Goal: Information Seeking & Learning: Compare options

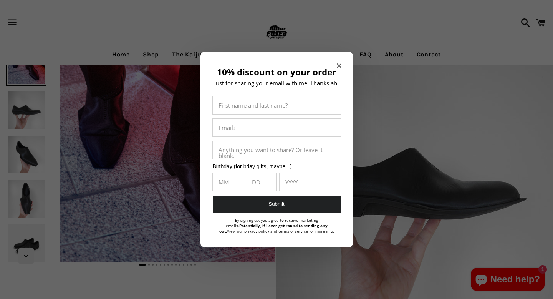
click at [338, 65] on icon "Close modal" at bounding box center [338, 65] width 5 height 5
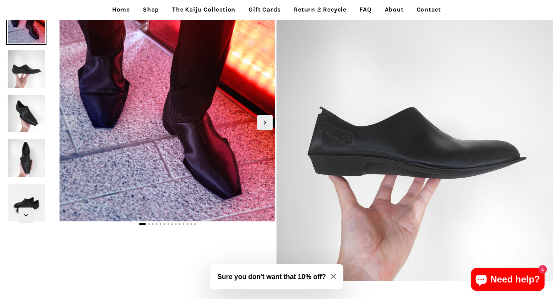
scroll to position [220, 0]
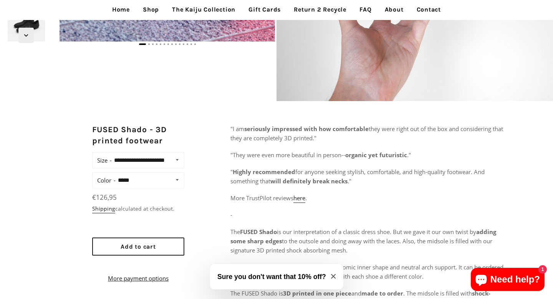
click at [146, 188] on div "**********" at bounding box center [138, 180] width 92 height 16
click at [149, 185] on select "**********" at bounding box center [149, 180] width 67 height 11
click at [155, 185] on select "**********" at bounding box center [149, 180] width 67 height 11
select select "*****"
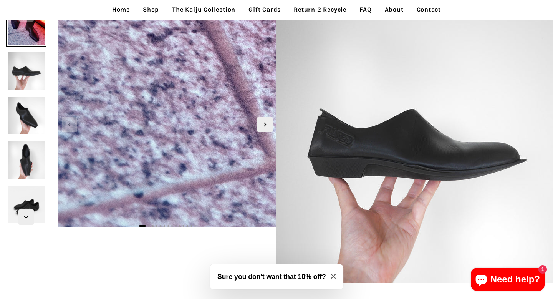
scroll to position [34, 0]
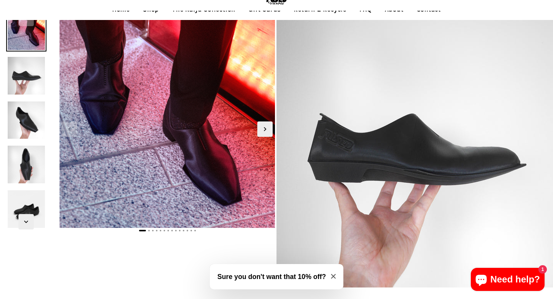
click at [22, 75] on img at bounding box center [26, 75] width 41 height 41
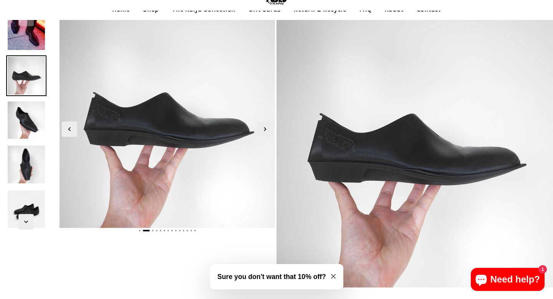
click at [22, 106] on img at bounding box center [26, 120] width 41 height 41
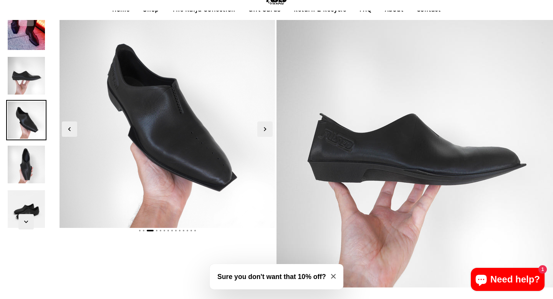
click at [25, 132] on img at bounding box center [26, 120] width 41 height 41
click at [25, 164] on img at bounding box center [26, 164] width 41 height 41
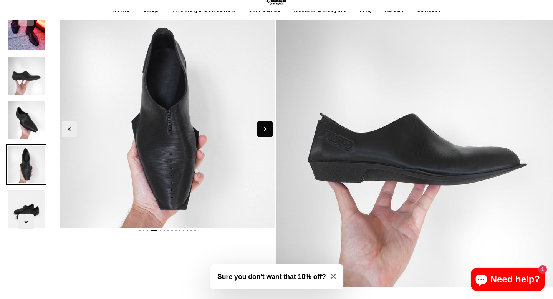
click at [263, 127] on icon "Next slide" at bounding box center [265, 129] width 8 height 8
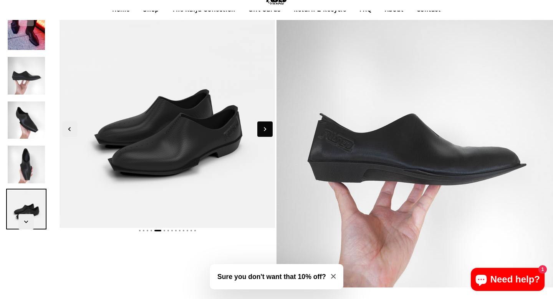
click at [263, 127] on icon "Next slide" at bounding box center [265, 129] width 8 height 8
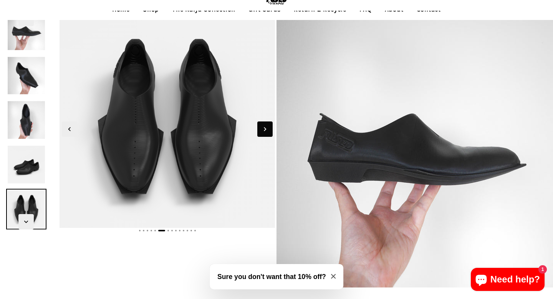
click at [263, 127] on icon "Next slide" at bounding box center [265, 129] width 8 height 8
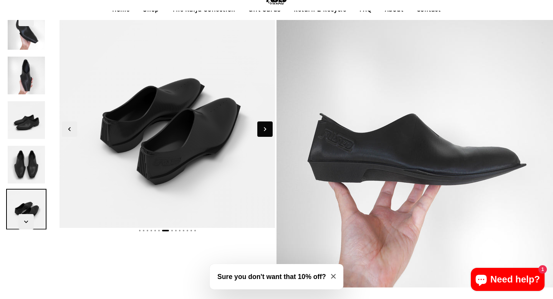
click at [263, 127] on icon "Next slide" at bounding box center [265, 129] width 8 height 8
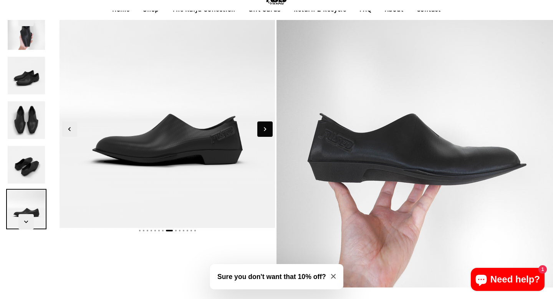
click at [263, 127] on icon "Next slide" at bounding box center [265, 129] width 8 height 8
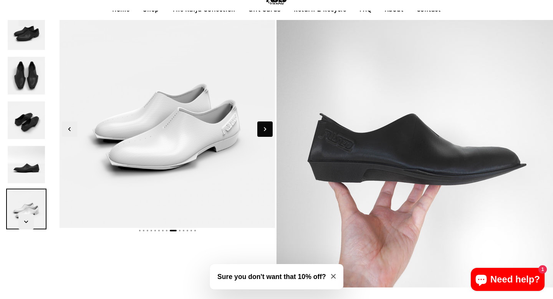
click at [263, 127] on icon "Next slide" at bounding box center [265, 129] width 8 height 8
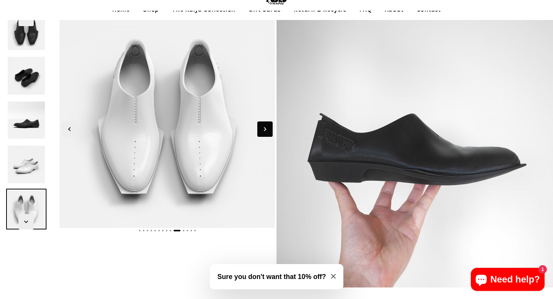
click at [263, 127] on icon "Next slide" at bounding box center [265, 129] width 8 height 8
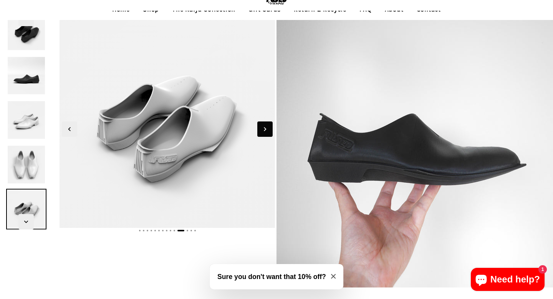
click at [263, 127] on icon "Next slide" at bounding box center [265, 129] width 8 height 8
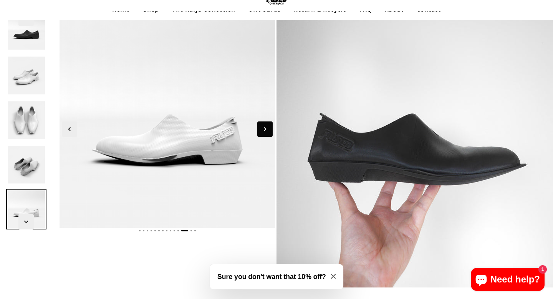
click at [263, 127] on icon "Next slide" at bounding box center [265, 129] width 8 height 8
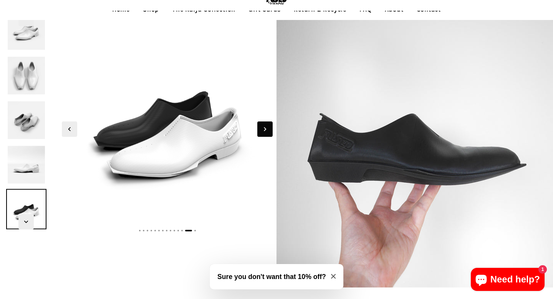
click at [263, 127] on icon "Next slide" at bounding box center [265, 129] width 8 height 8
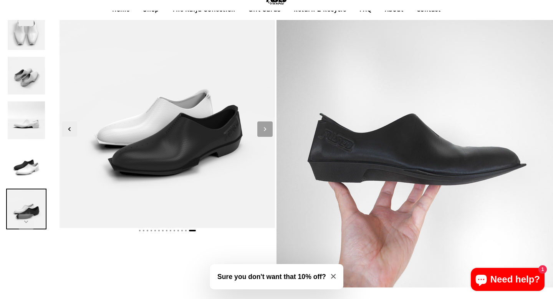
click at [263, 127] on icon "Next slide" at bounding box center [265, 129] width 8 height 8
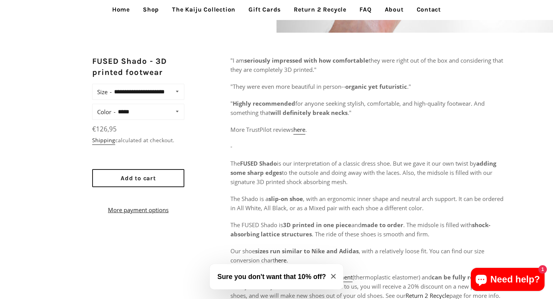
scroll to position [289, 0]
click at [103, 133] on span "€126,95" at bounding box center [104, 128] width 25 height 9
copy p "€126,95 Unit price / per"
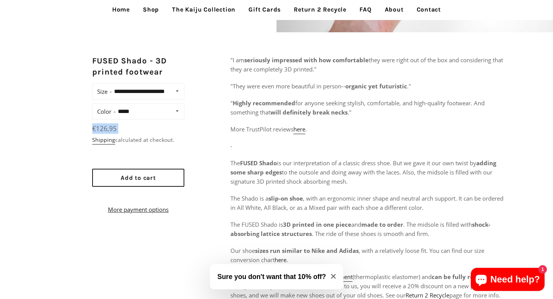
scroll to position [0, 0]
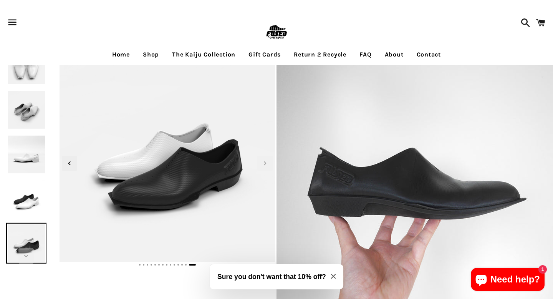
click at [146, 53] on link "Shop" at bounding box center [151, 54] width 28 height 19
click at [281, 31] on img at bounding box center [276, 32] width 25 height 25
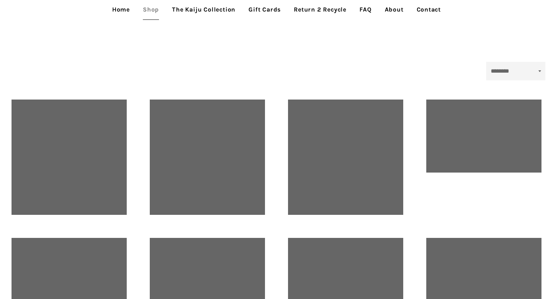
click at [515, 72] on select "**********" at bounding box center [515, 71] width 59 height 18
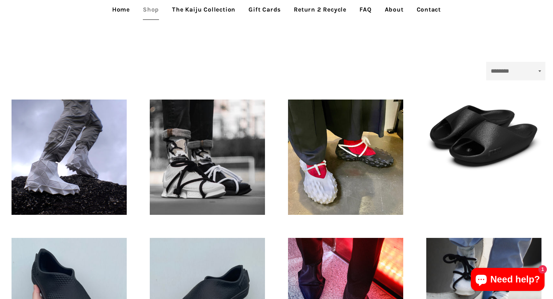
select select "**********"
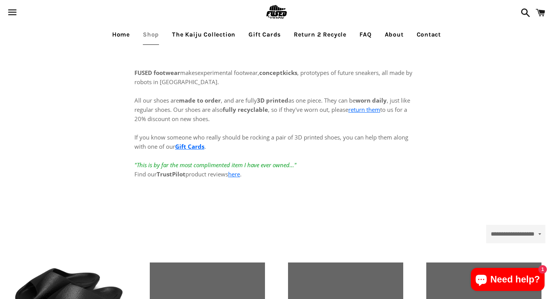
select select "**********"
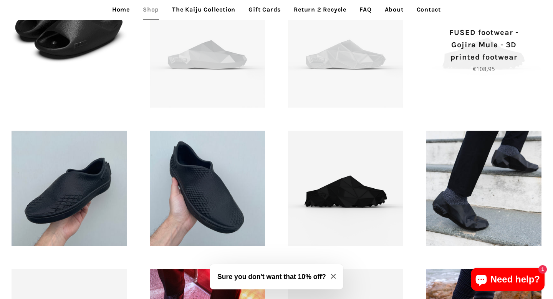
scroll to position [274, 0]
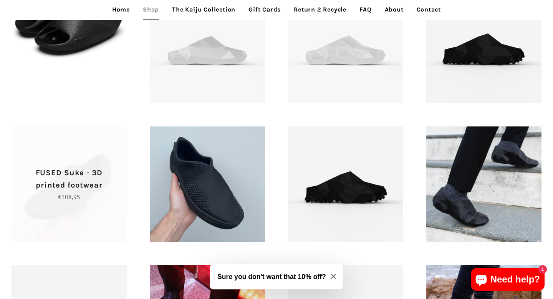
click at [63, 174] on p "FUSED Suke - 3D printed footwear" at bounding box center [69, 179] width 88 height 25
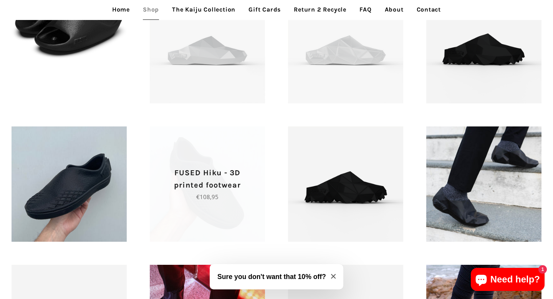
click at [205, 184] on p "FUSED Hiku - 3D printed footwear" at bounding box center [207, 179] width 88 height 25
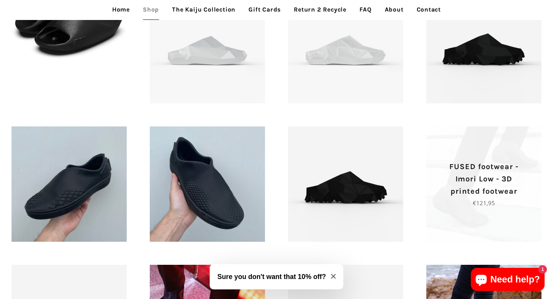
click at [475, 190] on p "FUSED footwear - Imori Low - 3D printed footwear" at bounding box center [484, 179] width 88 height 37
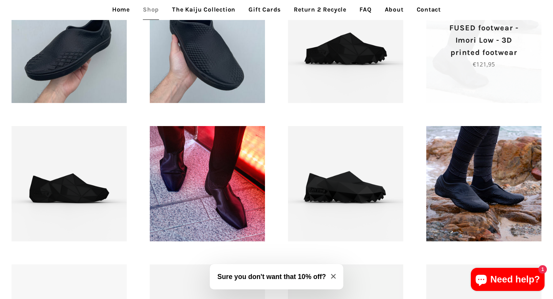
scroll to position [414, 0]
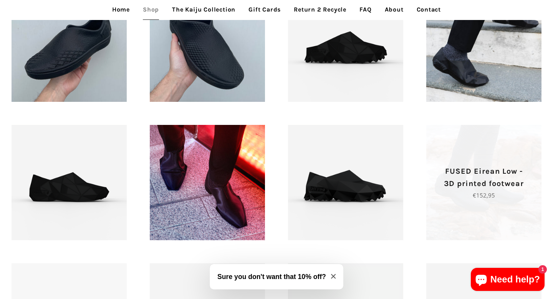
click at [477, 180] on p "FUSED Eirean Low - 3D printed footwear" at bounding box center [484, 177] width 88 height 25
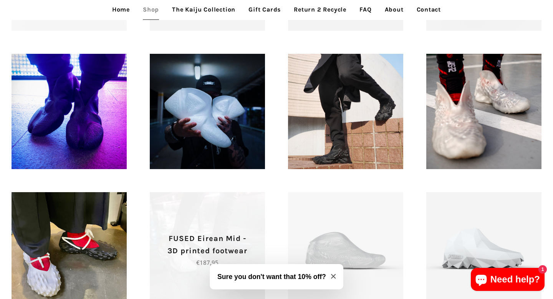
scroll to position [926, 0]
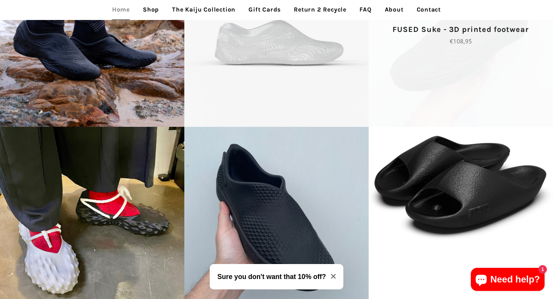
scroll to position [1686, 0]
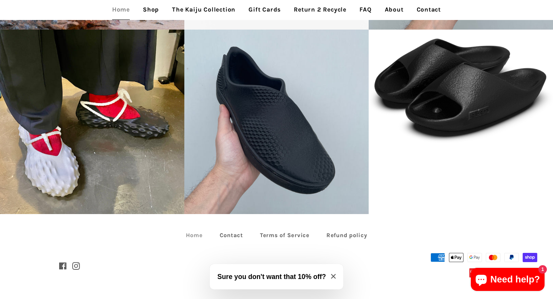
click at [191, 233] on link "Home" at bounding box center [194, 235] width 32 height 12
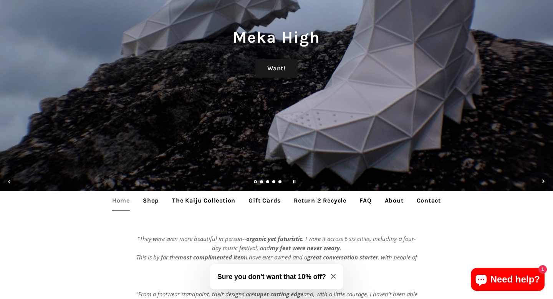
scroll to position [87, 0]
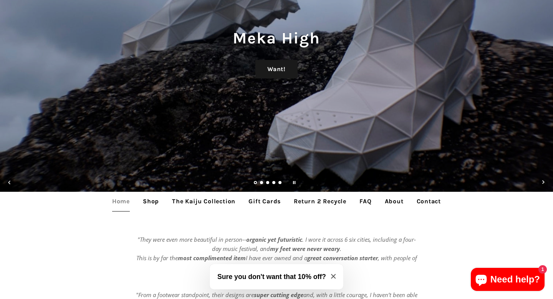
click at [359, 201] on link "FAQ" at bounding box center [365, 201] width 23 height 19
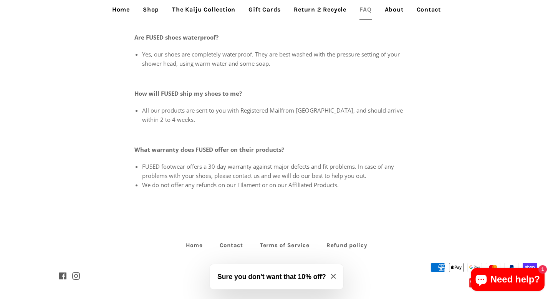
scroll to position [363, 0]
